Goal: Task Accomplishment & Management: Use online tool/utility

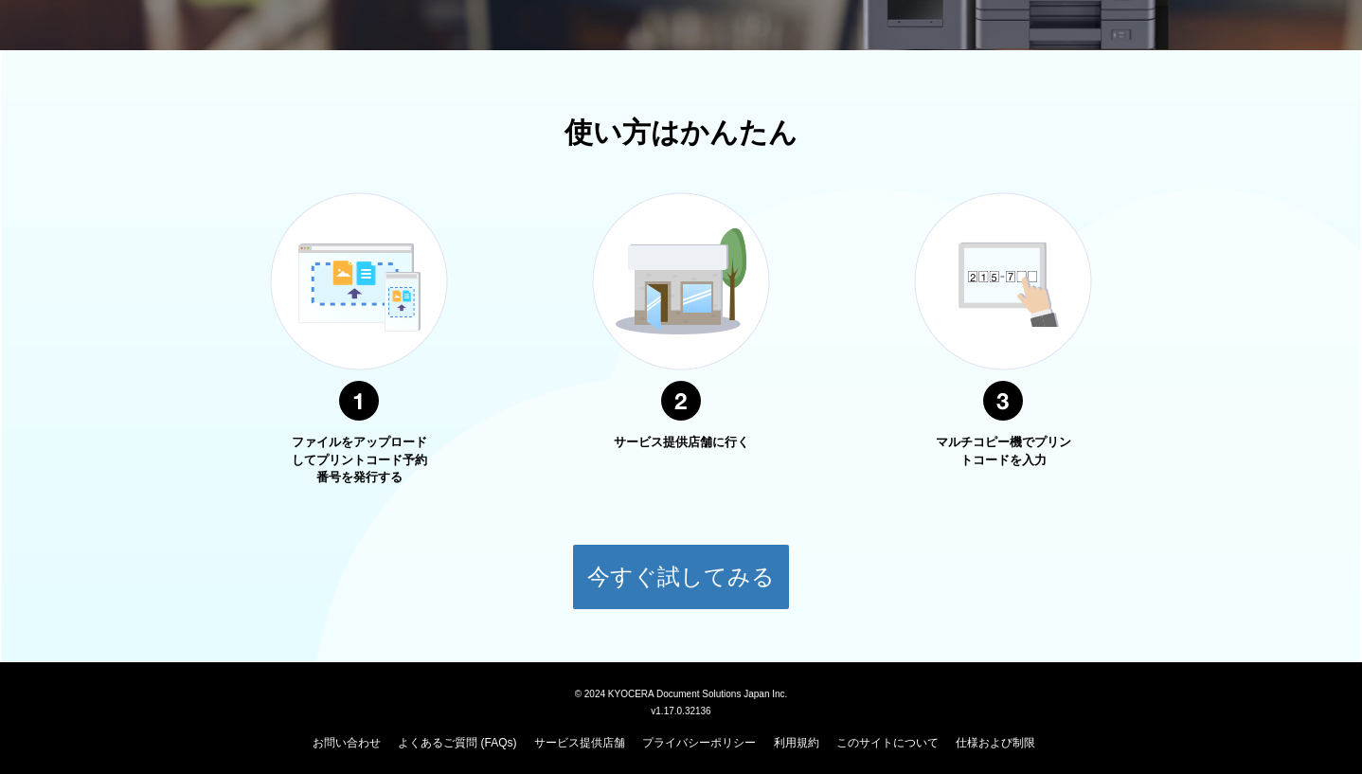
scroll to position [572, 0]
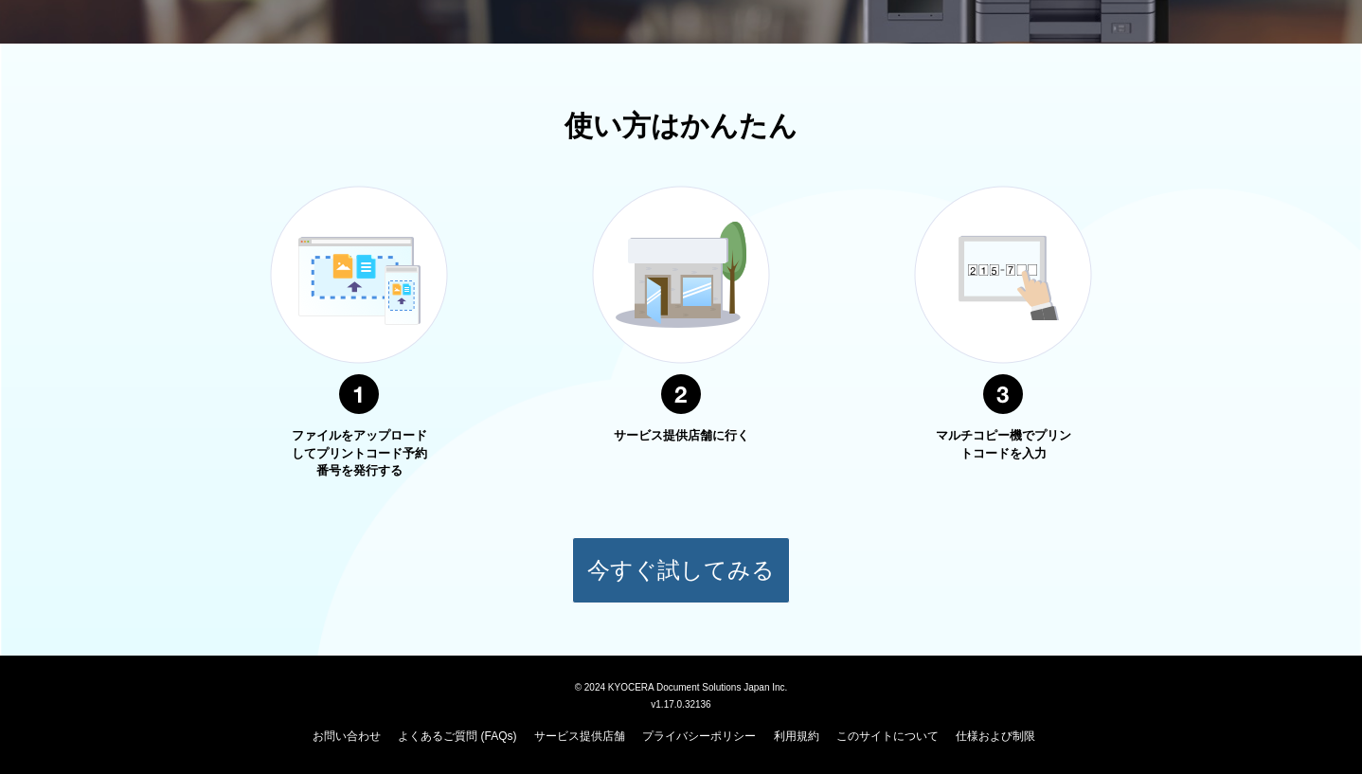
click at [741, 588] on button "今すぐ試してみる" at bounding box center [681, 570] width 218 height 66
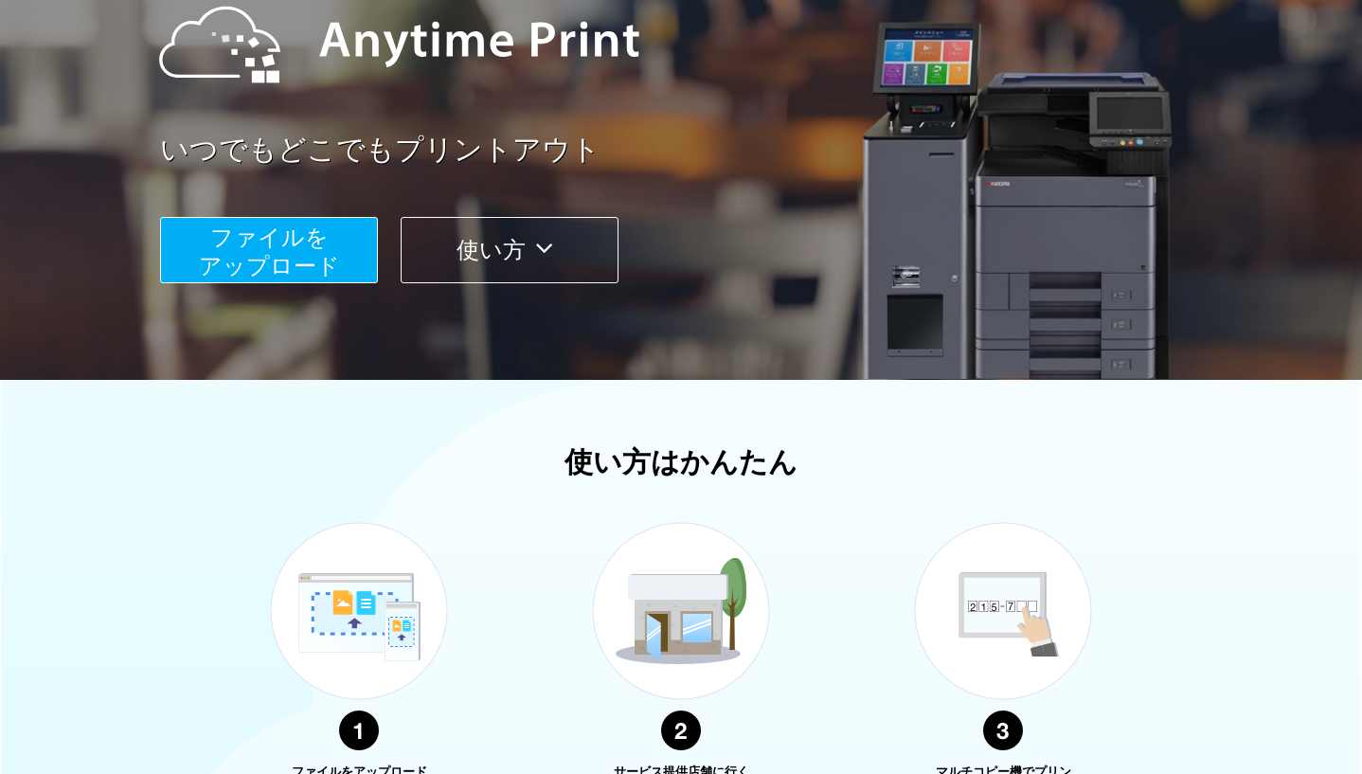
scroll to position [0, 0]
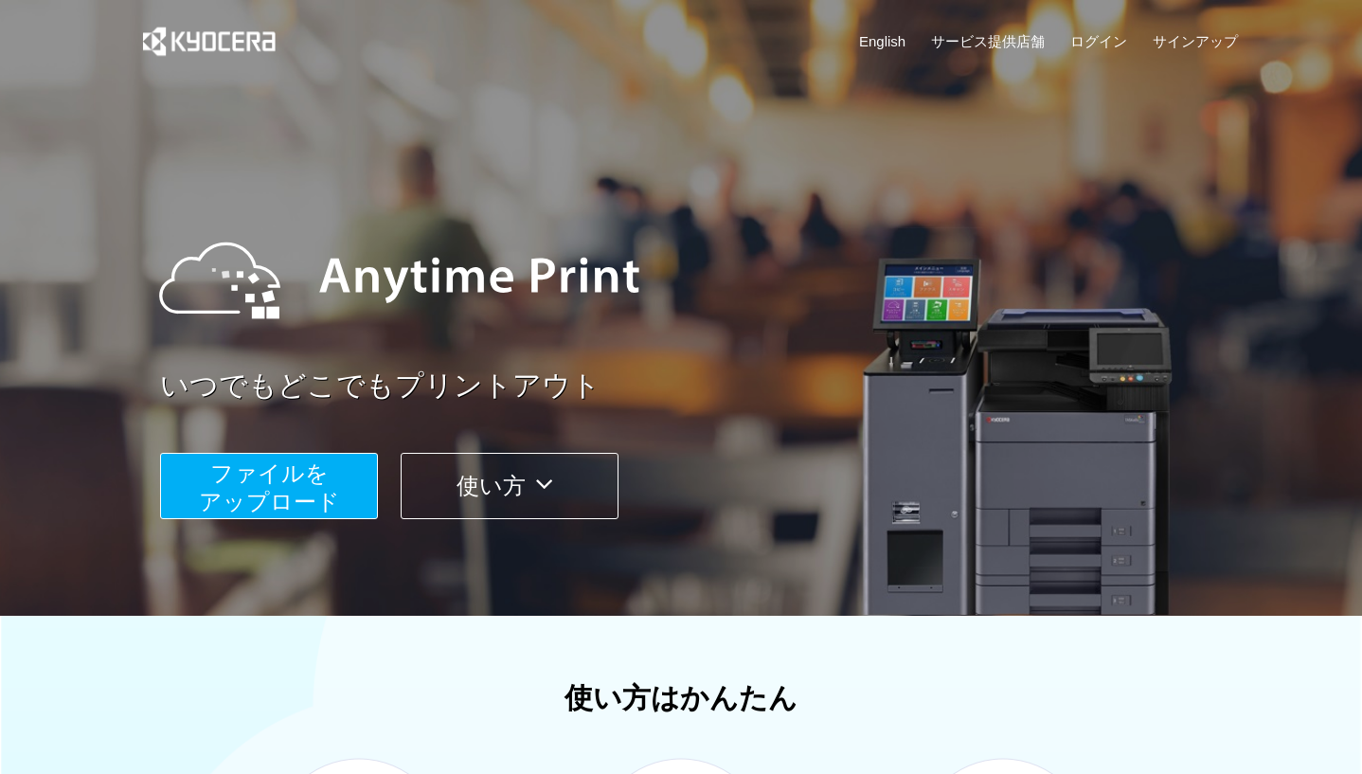
click at [278, 480] on span "ファイルを ​​アップロード" at bounding box center [269, 487] width 141 height 54
click at [299, 497] on span "ファイルを ​​アップロード" at bounding box center [269, 487] width 141 height 54
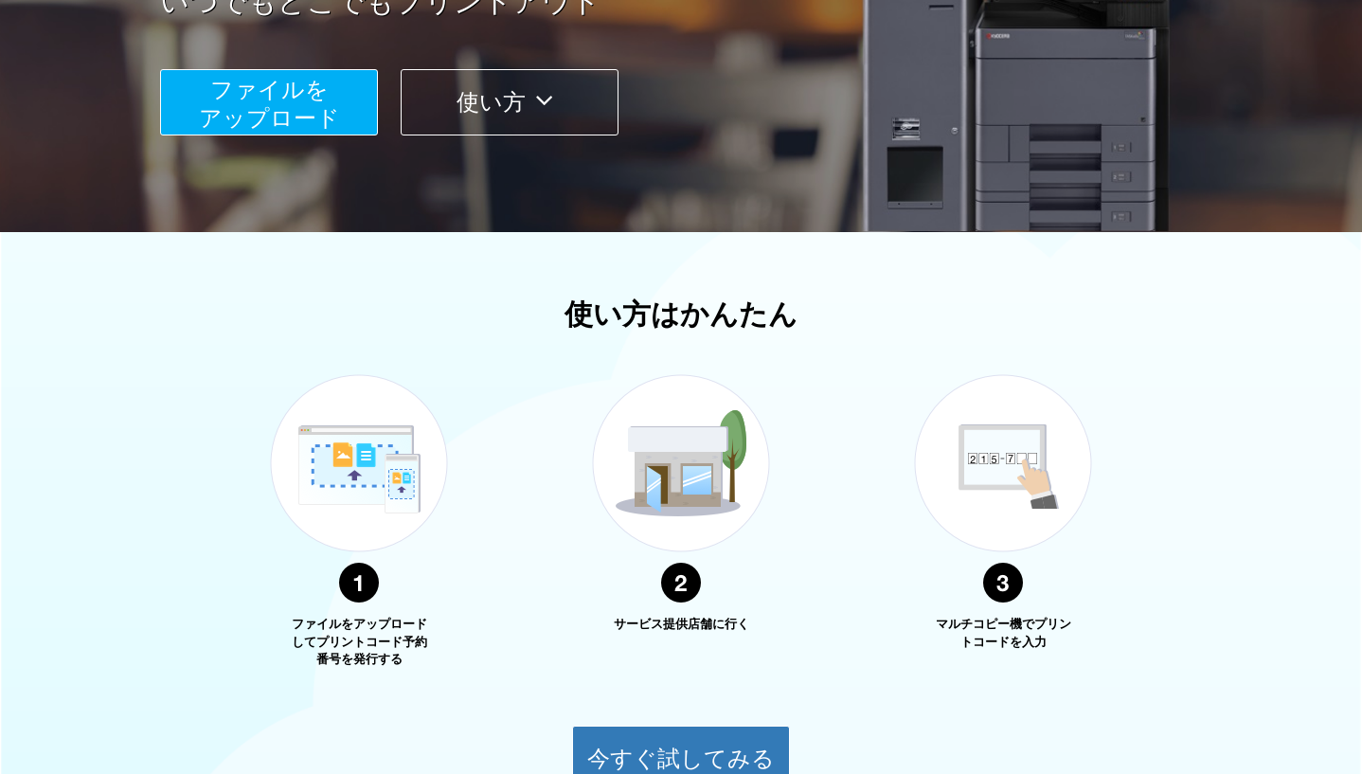
scroll to position [193, 0]
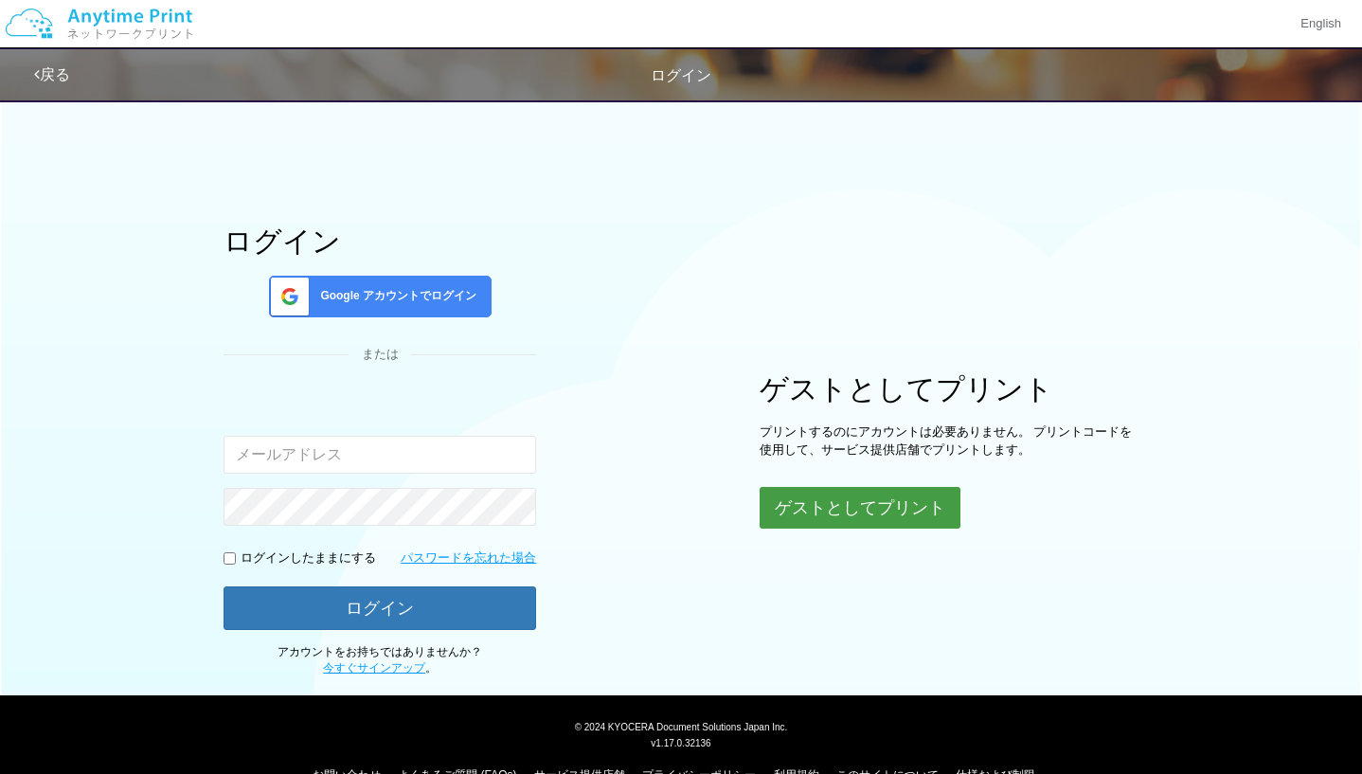
click at [819, 504] on button "ゲストとしてプリント" at bounding box center [860, 508] width 201 height 42
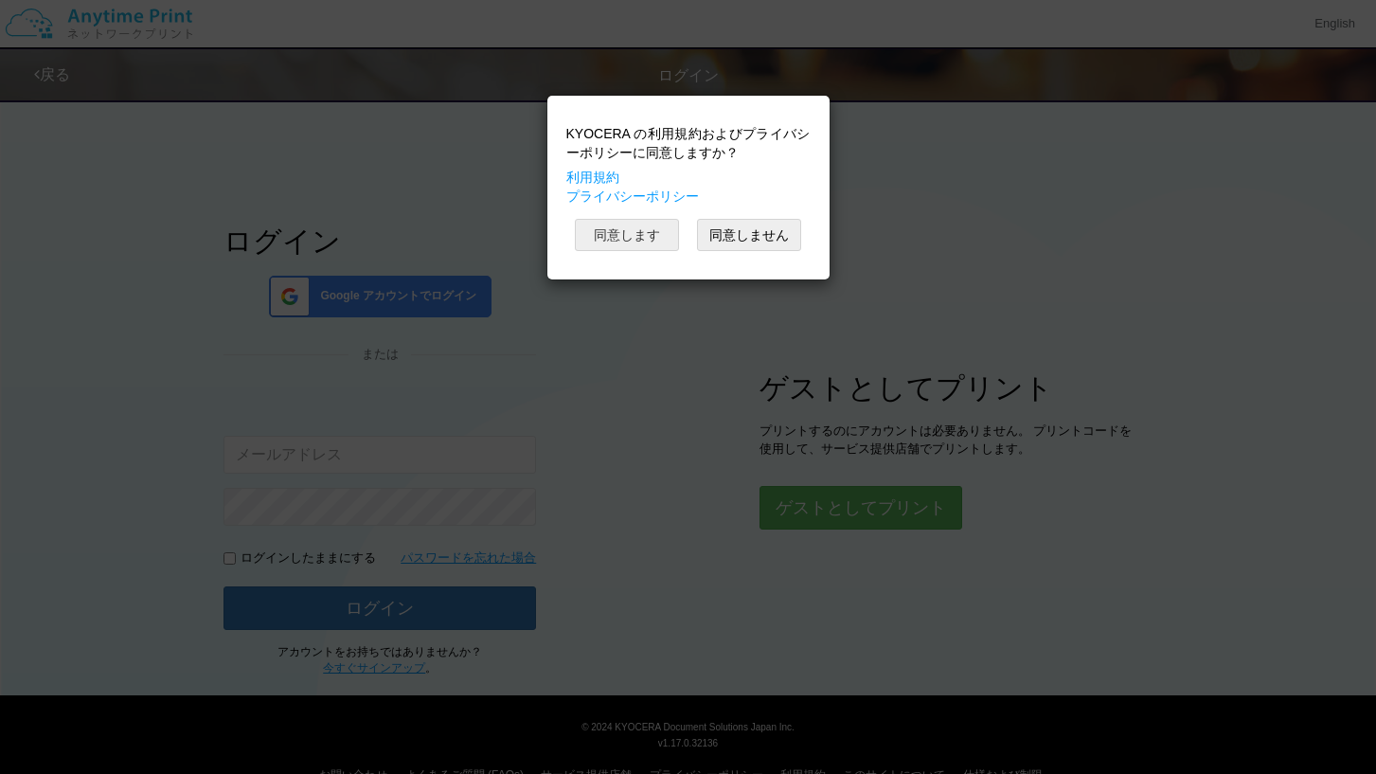
click at [647, 230] on button "同意します" at bounding box center [627, 235] width 104 height 32
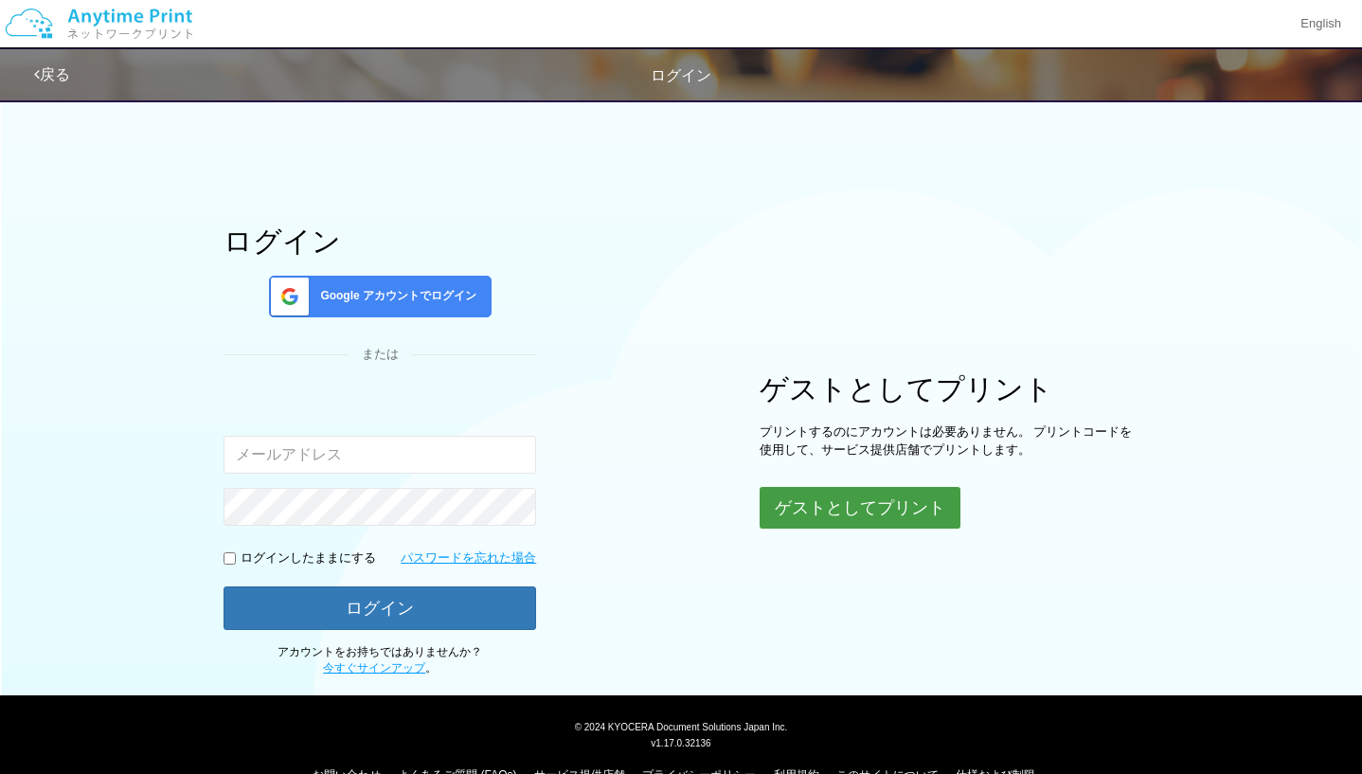
click at [816, 507] on button "ゲストとしてプリント" at bounding box center [860, 508] width 201 height 42
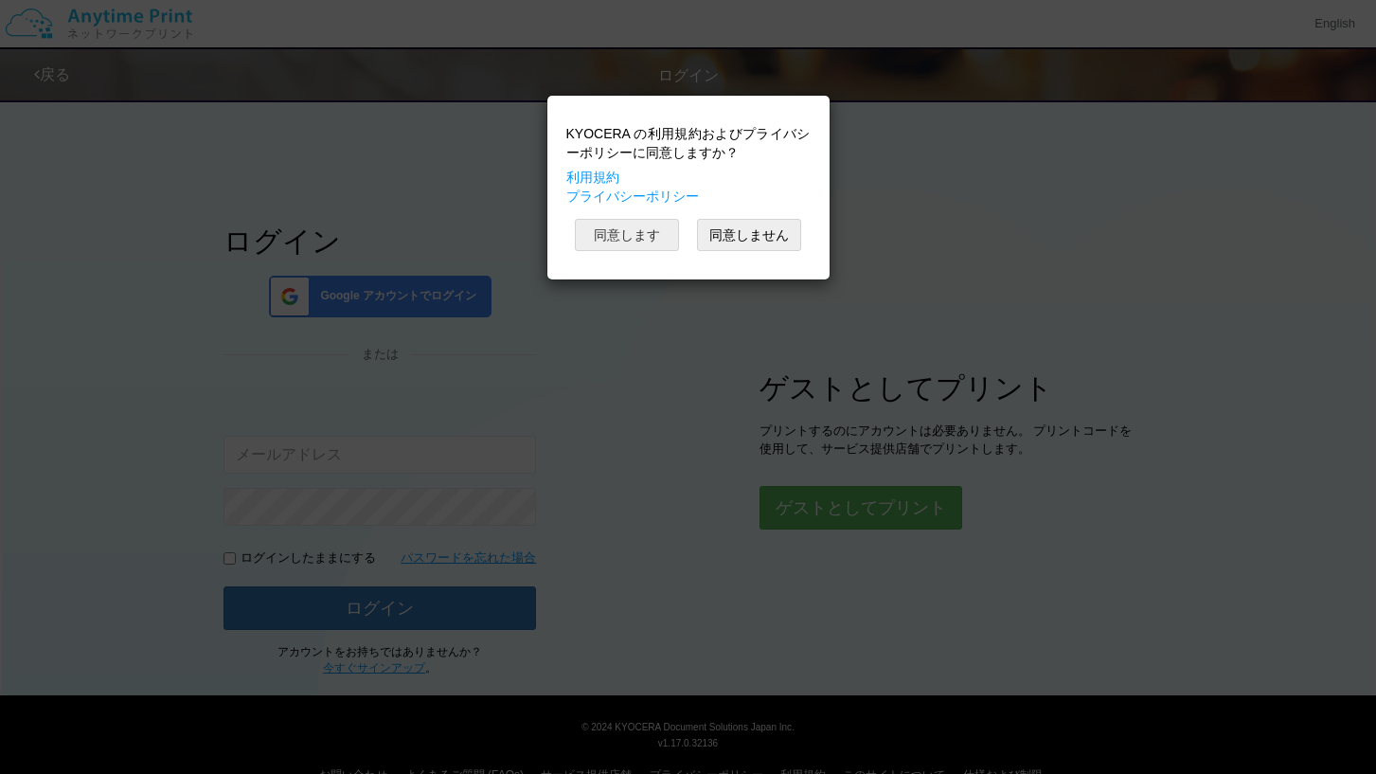
click at [630, 241] on button "同意します" at bounding box center [627, 235] width 104 height 32
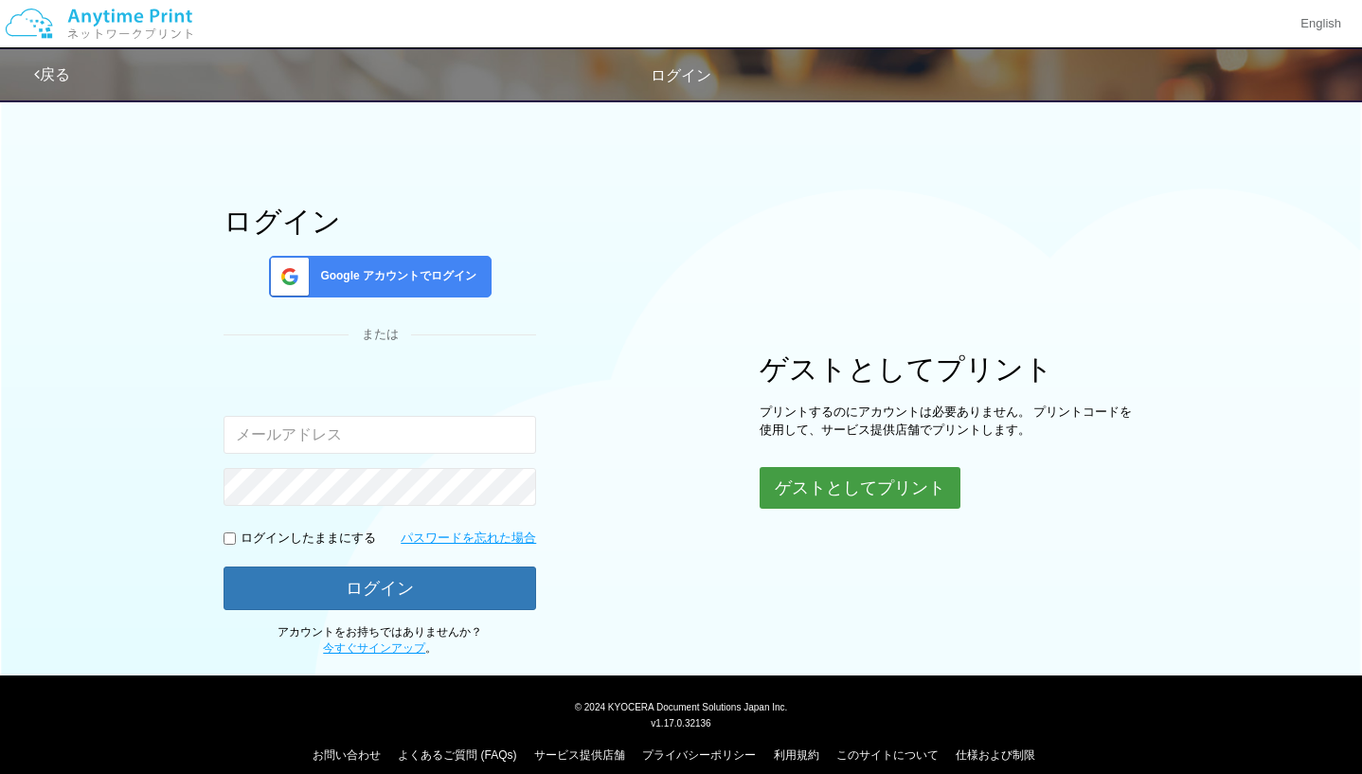
scroll to position [39, 0]
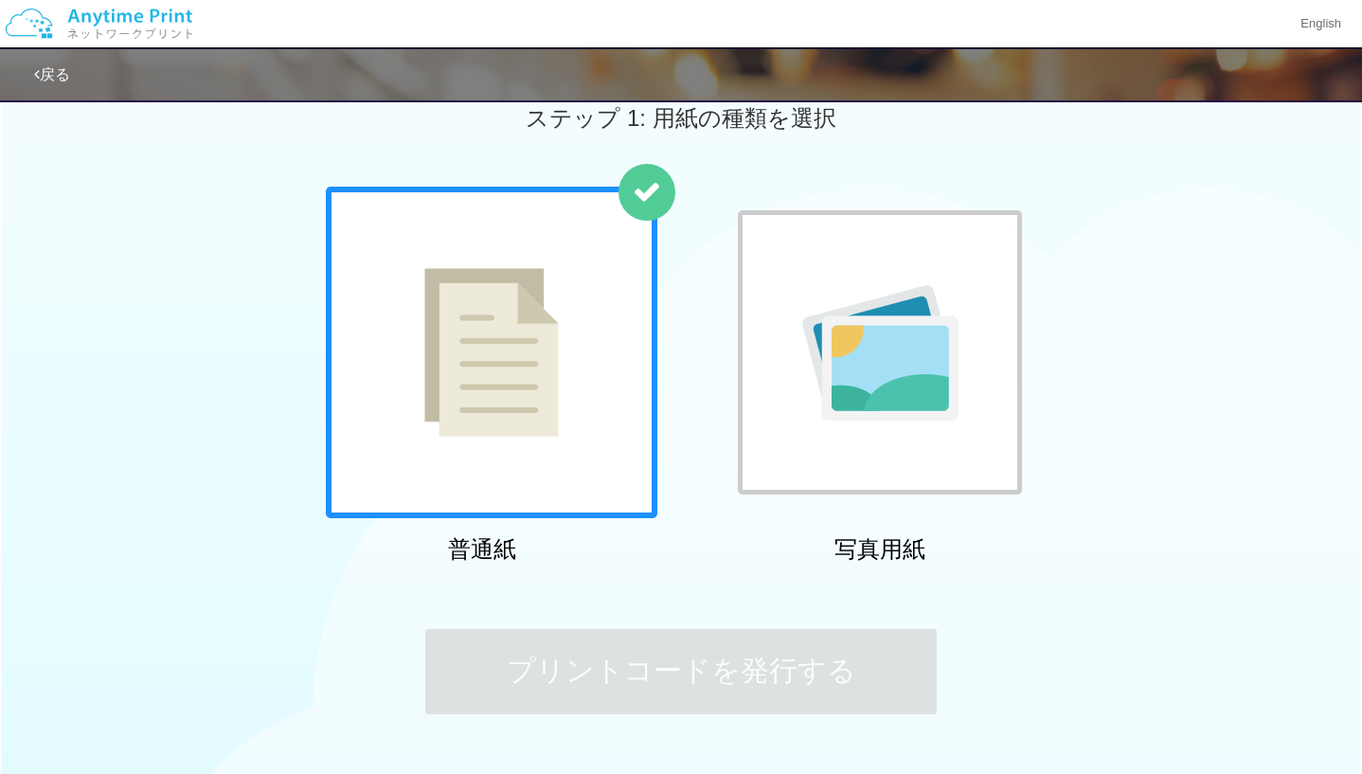
click at [464, 412] on img at bounding box center [491, 352] width 135 height 169
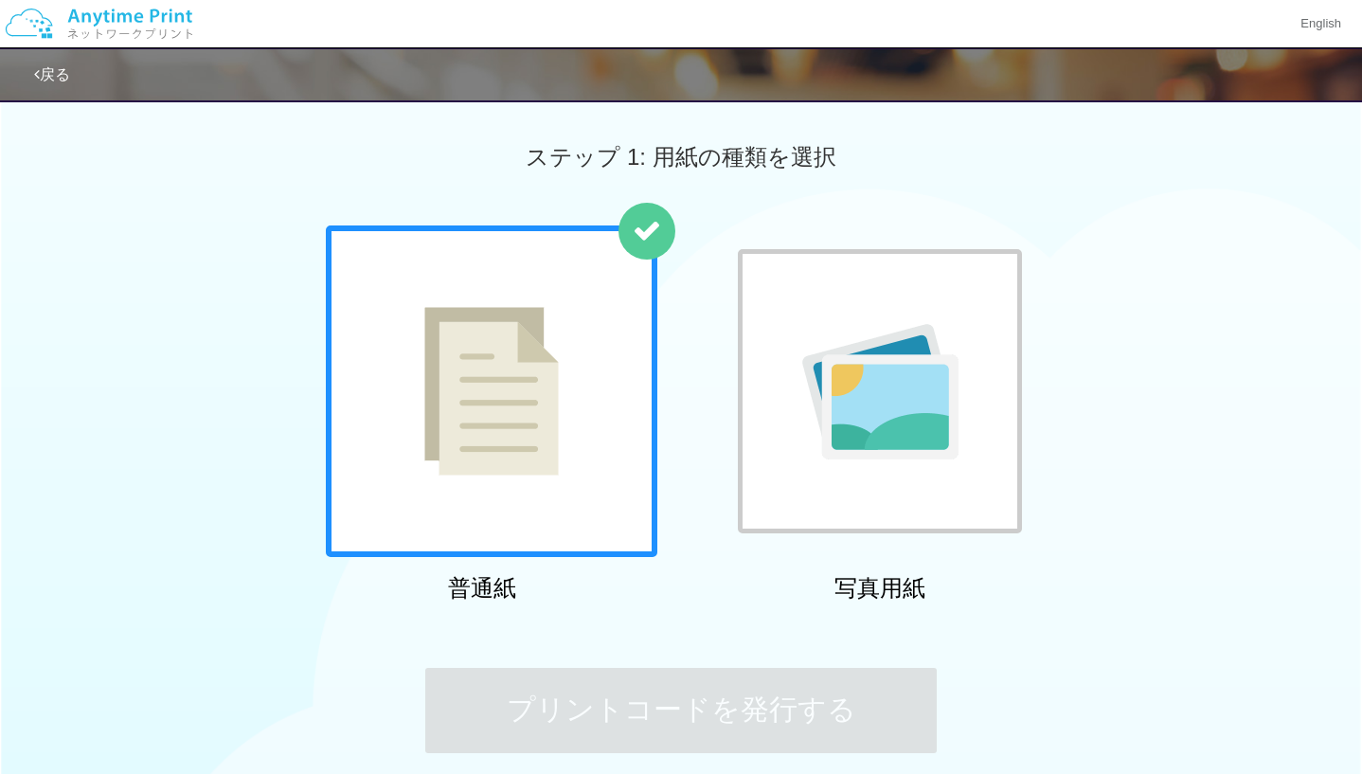
click at [581, 413] on div at bounding box center [492, 391] width 332 height 332
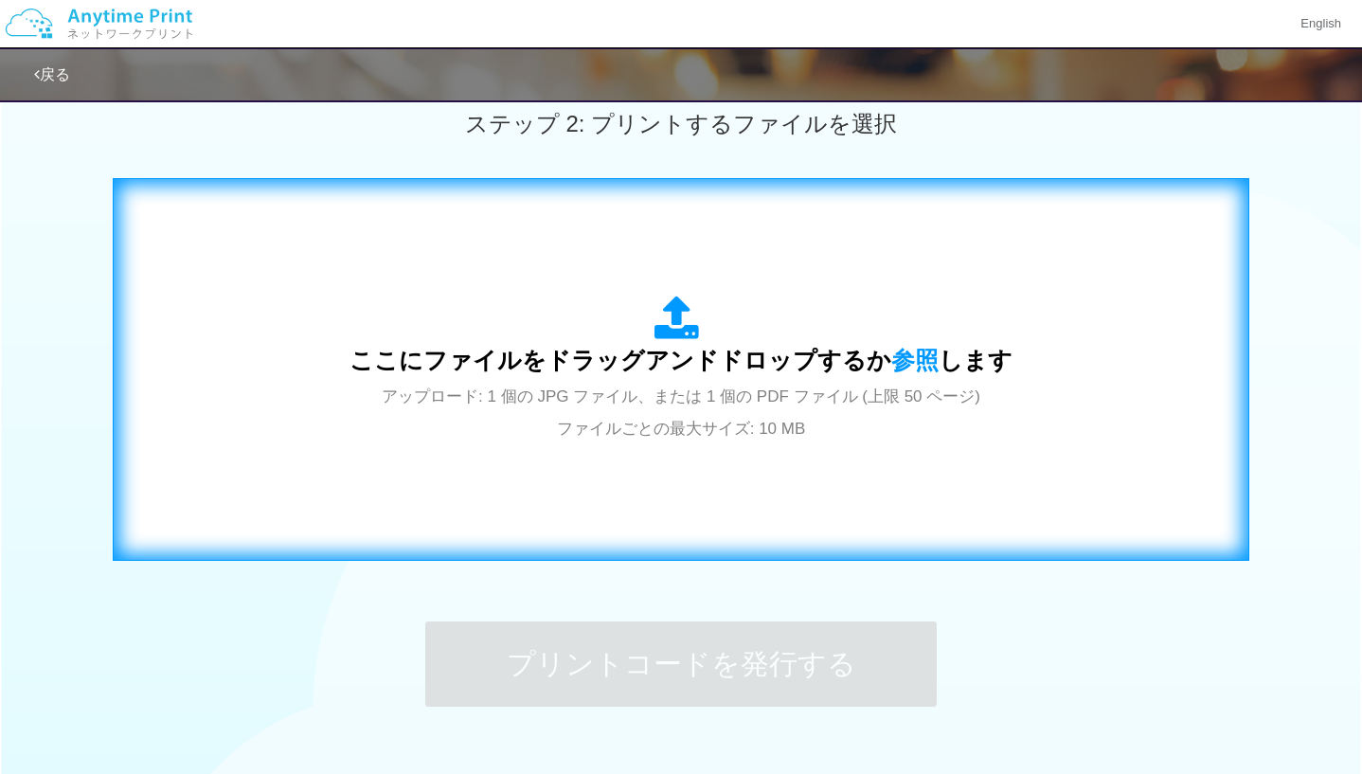
scroll to position [568, 0]
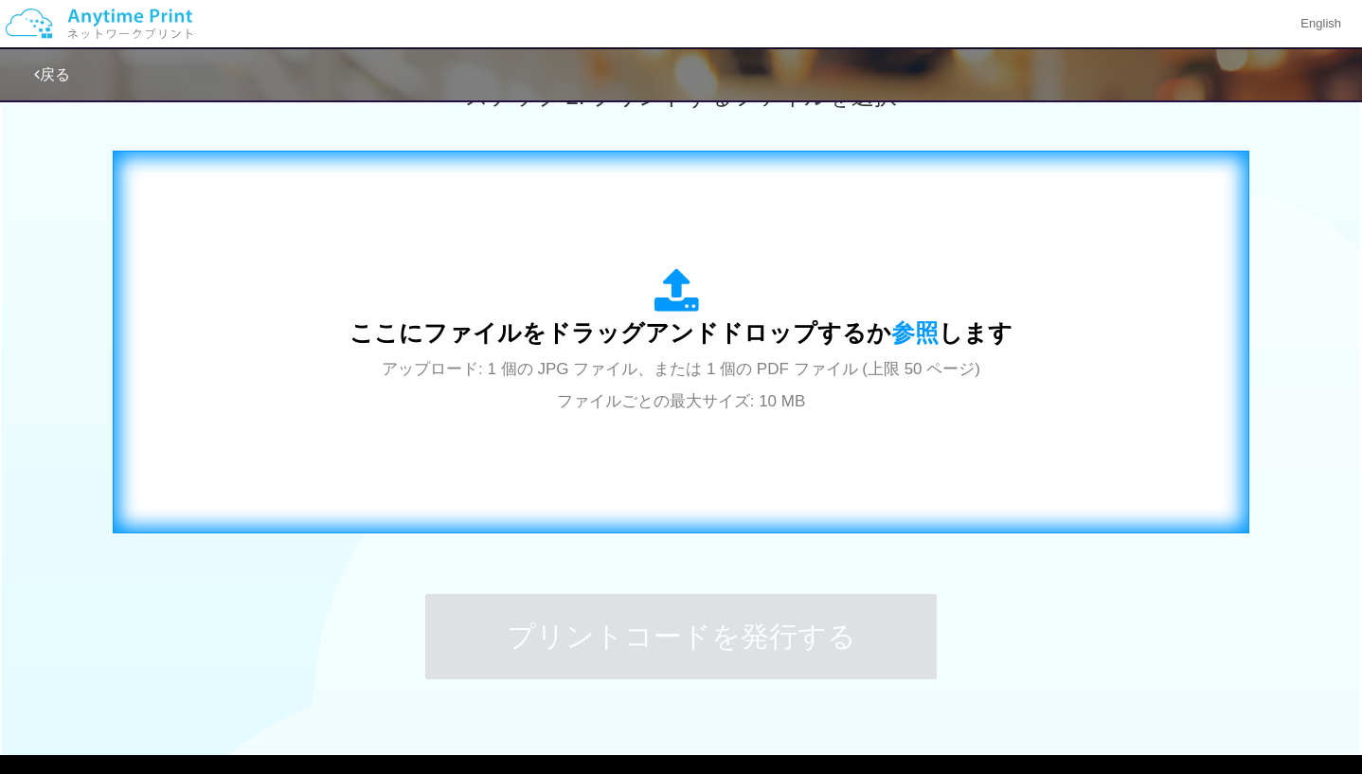
click at [825, 365] on span "アップロード: 1 個の JPG ファイル、または 1 個の PDF ファイル (上限 50 ページ) ファイルごとの最大サイズ: 10 MB" at bounding box center [681, 385] width 599 height 50
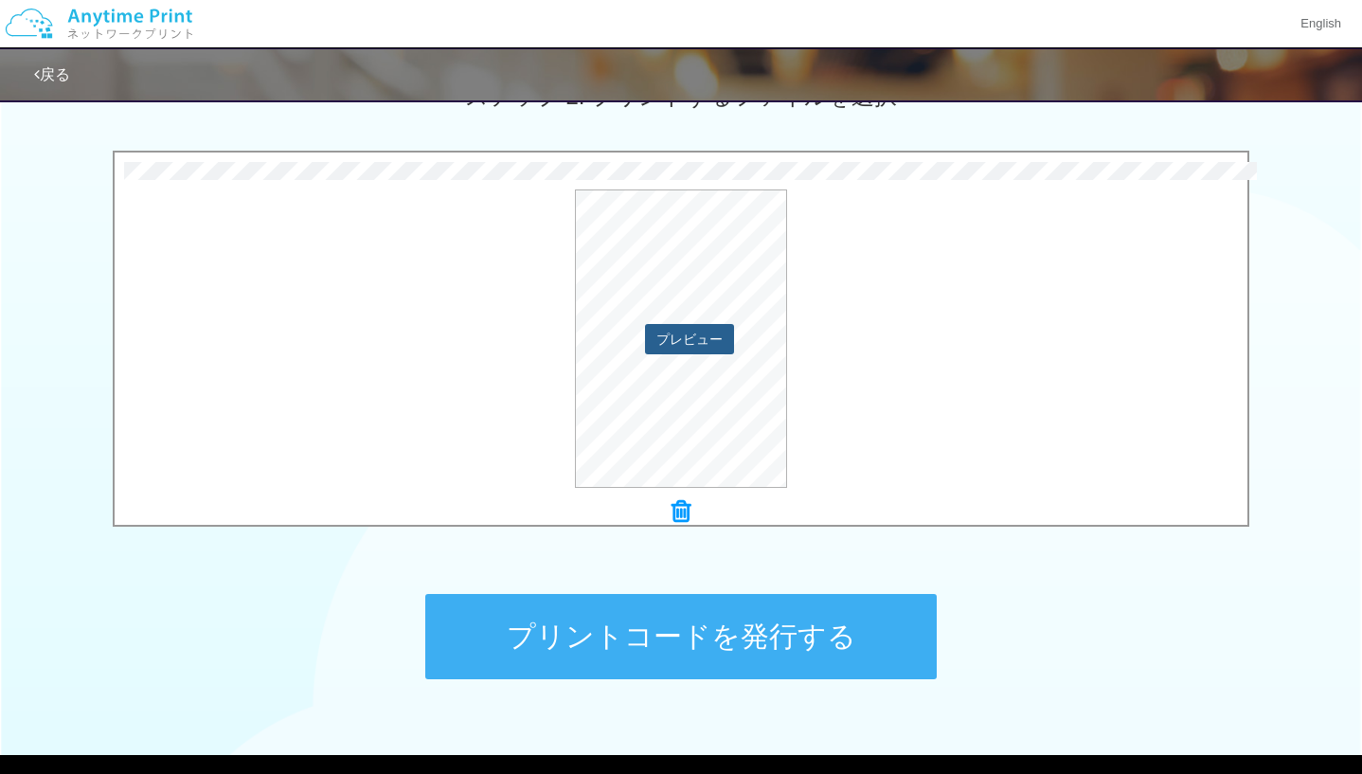
click at [698, 341] on button "プレビュー" at bounding box center [689, 339] width 89 height 30
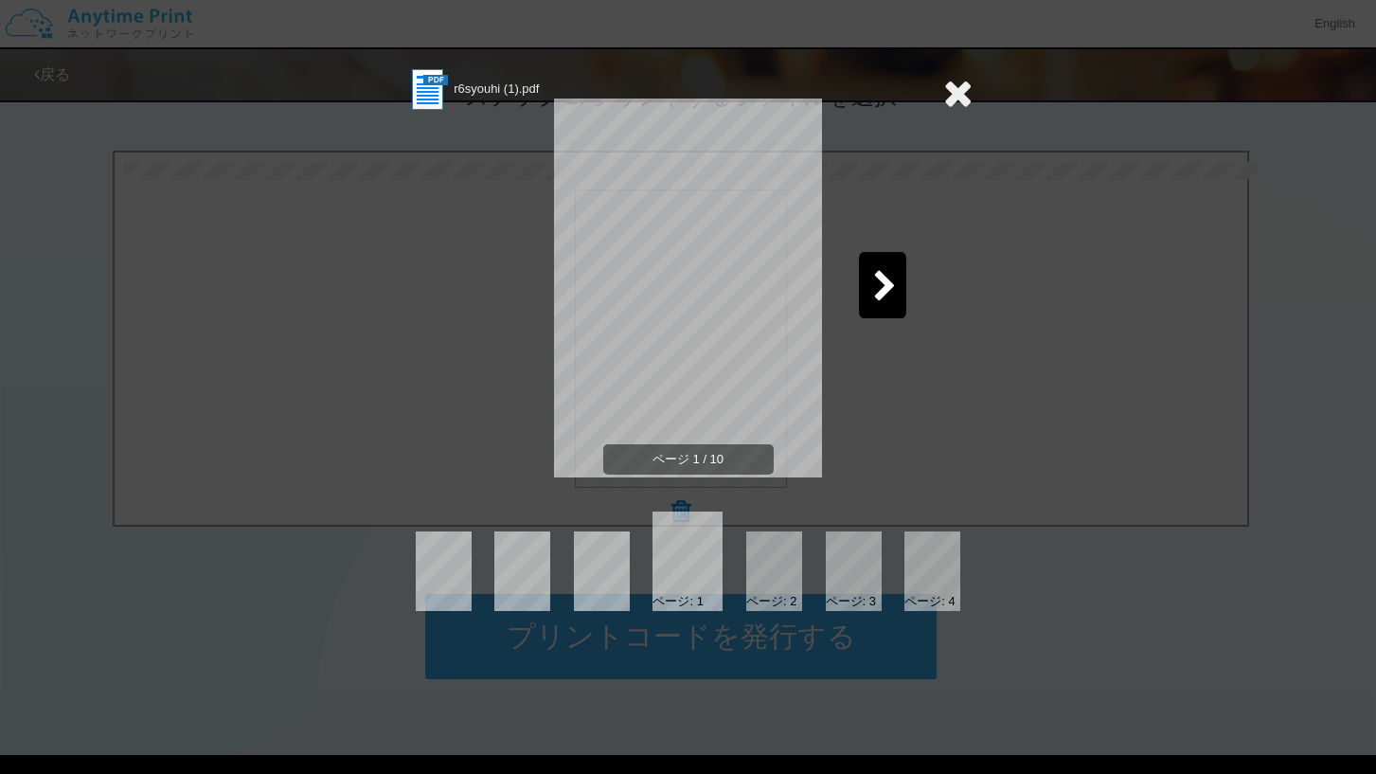
click at [877, 293] on icon at bounding box center [885, 287] width 24 height 33
drag, startPoint x: 696, startPoint y: 458, endPoint x: 1022, endPoint y: 225, distance: 401.2
click at [1022, 225] on div "r6syouhi (1).pdf ページ 3 / 10 ページ: 1 ページ: 2 ページ: 3 ページ: 4 ページ: 5 ページ: 6" at bounding box center [688, 387] width 1376 height 774
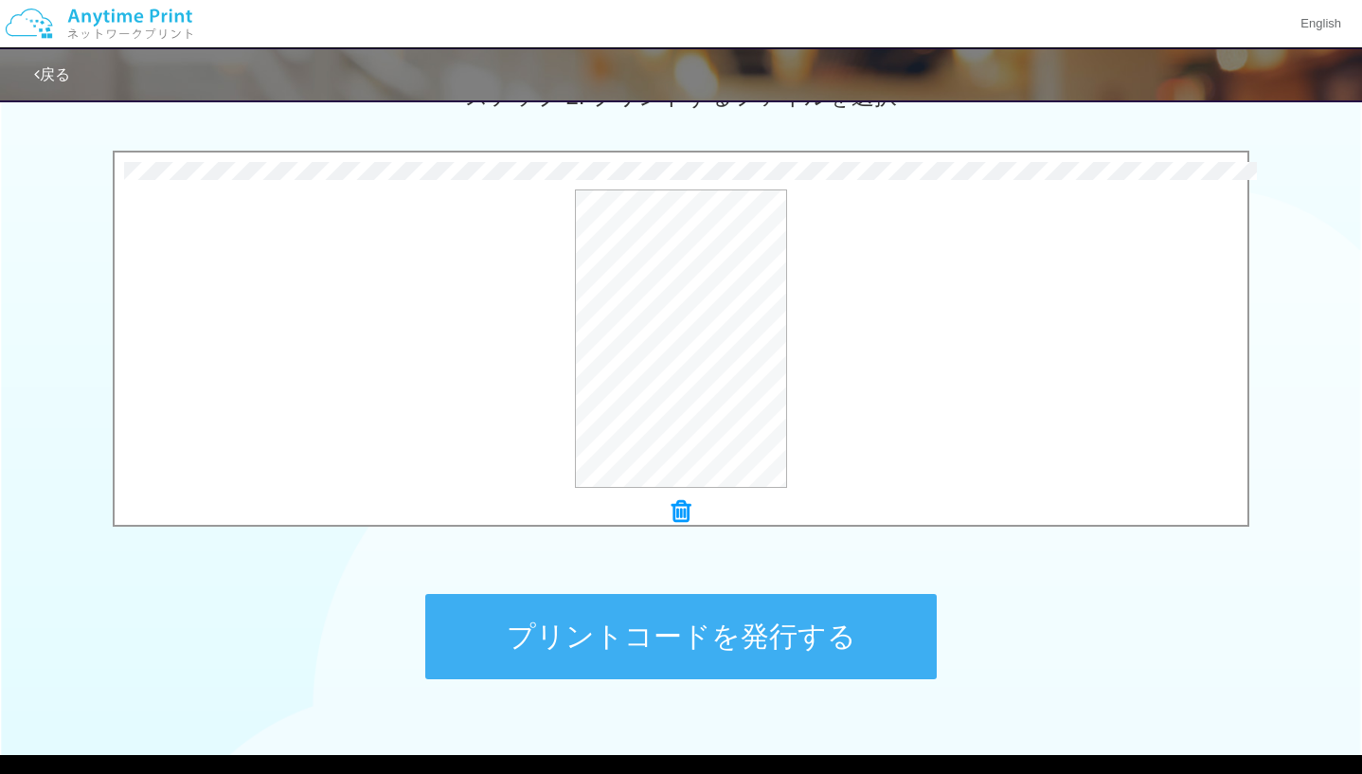
click at [728, 658] on button "プリントコードを発行する" at bounding box center [681, 636] width 512 height 85
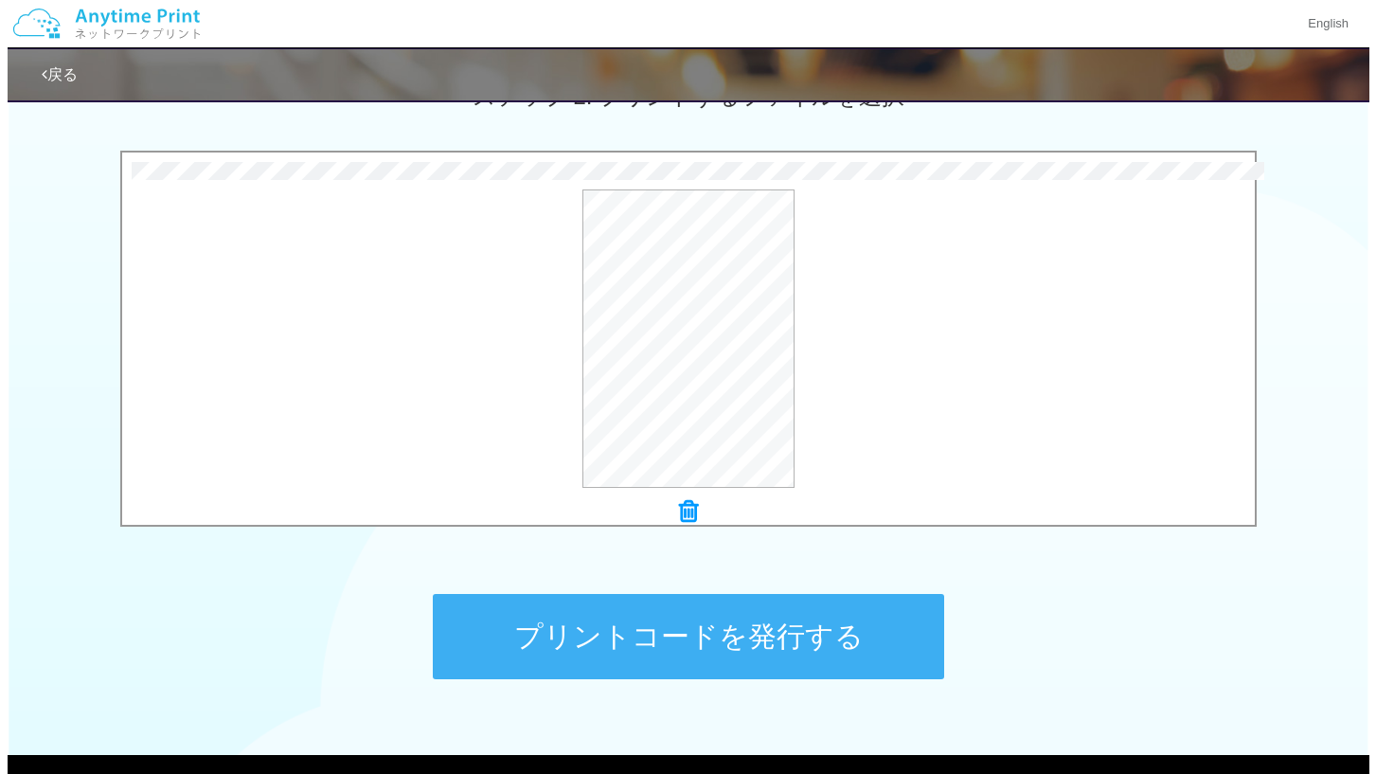
scroll to position [0, 0]
